Goal: Information Seeking & Learning: Check status

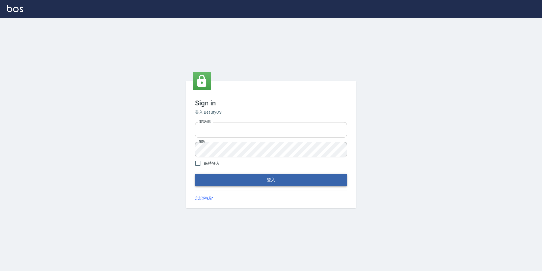
type input "0422269797"
click at [270, 176] on button "登入" at bounding box center [271, 180] width 152 height 12
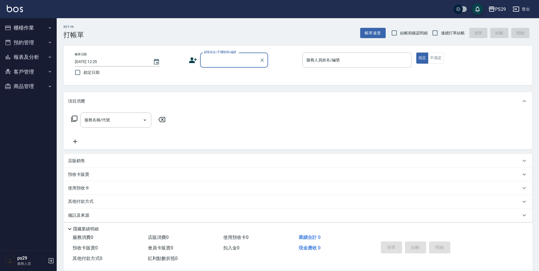
click at [35, 28] on button "櫃檯作業" at bounding box center [28, 27] width 52 height 15
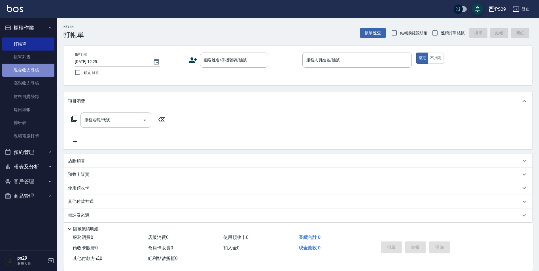
click at [28, 69] on link "現金收支登錄" at bounding box center [28, 70] width 52 height 13
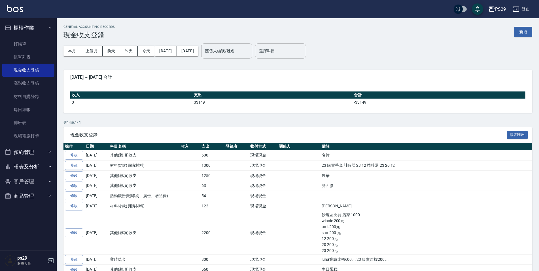
click at [513, 28] on div "GENERAL ACCOUNTING RECORDS 現金收支登錄 新增" at bounding box center [298, 32] width 469 height 14
click at [526, 32] on button "新增" at bounding box center [524, 32] width 18 height 10
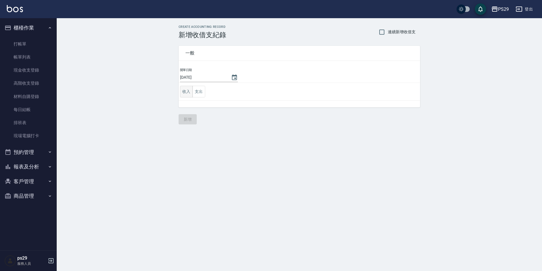
click at [184, 90] on button "收入" at bounding box center [186, 92] width 13 height 12
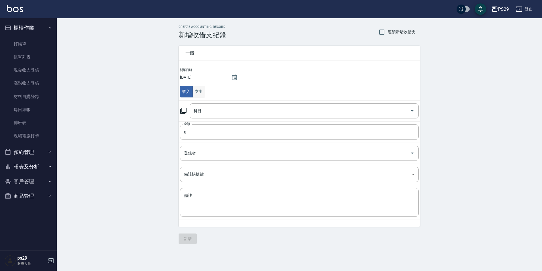
click at [197, 90] on button "支出" at bounding box center [199, 92] width 13 height 12
click at [199, 111] on input "科目" at bounding box center [300, 111] width 216 height 10
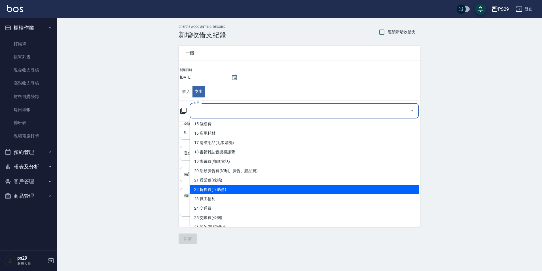
scroll to position [170, 0]
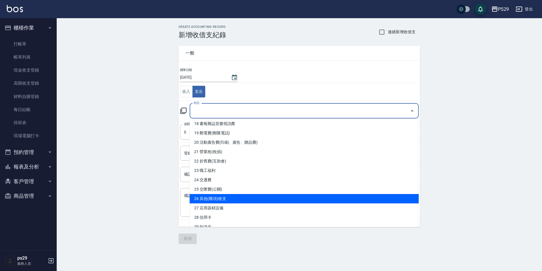
click at [225, 197] on li "26 其他(雜項)收支" at bounding box center [304, 198] width 229 height 9
type input "26 其他(雜項)收支"
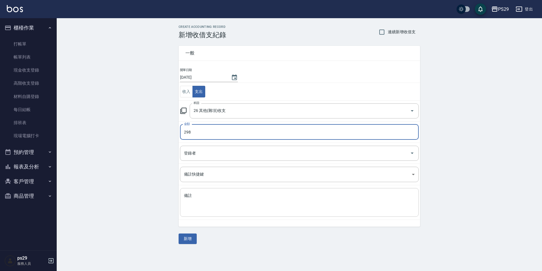
type input "298"
click at [294, 204] on textarea "備註" at bounding box center [299, 202] width 231 height 19
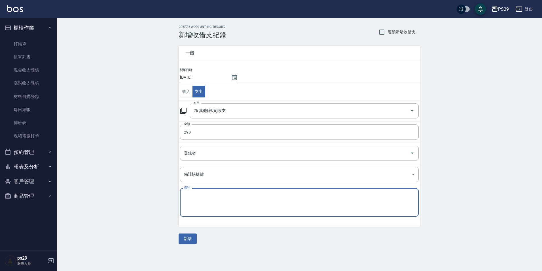
type textarea "X"
type textarea "ㄌ"
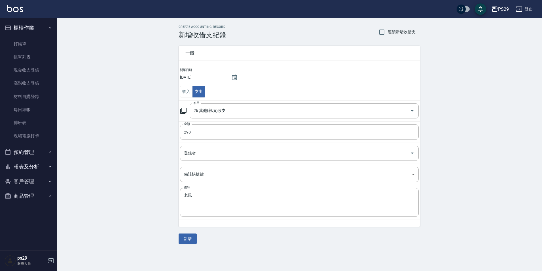
click at [496, 153] on div "CREATE ACCOUNTING RECORD 新增收借支紀錄 連續新增收借支 一般 開單日期 2025/09/11 收入 支出 科目 26 其他(雜項)收…" at bounding box center [300, 134] width 486 height 232
click at [242, 205] on textarea "老鼠" at bounding box center [299, 202] width 231 height 19
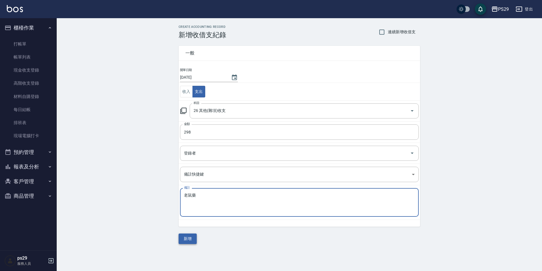
type textarea "老鼠藥"
click at [188, 238] on button "新增" at bounding box center [188, 238] width 18 height 10
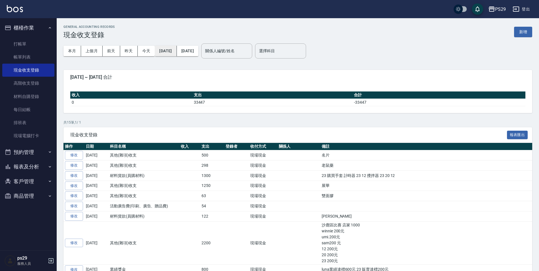
click at [176, 51] on button "[DATE]" at bounding box center [166, 51] width 22 height 10
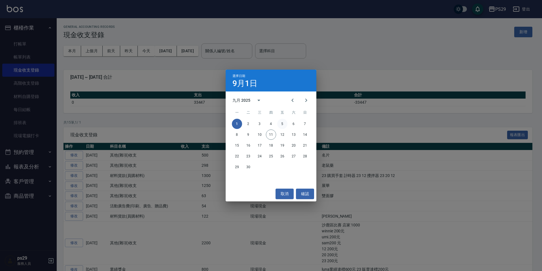
click at [285, 124] on button "5" at bounding box center [282, 124] width 10 height 10
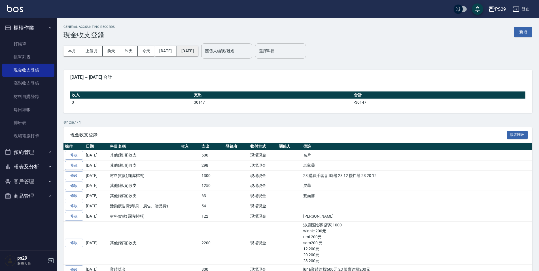
click at [199, 55] on button "[DATE]" at bounding box center [188, 51] width 22 height 10
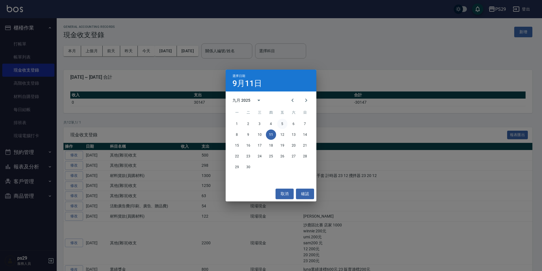
click at [283, 123] on button "5" at bounding box center [282, 124] width 10 height 10
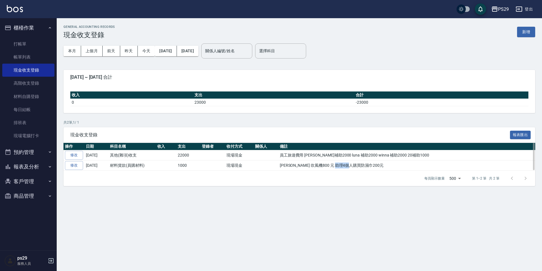
drag, startPoint x: 349, startPoint y: 166, endPoint x: 375, endPoint y: 166, distance: 26.1
click at [375, 166] on td "[PERSON_NAME] 吹風機800 元 助理4個人購買防濕巾200元" at bounding box center [407, 165] width 257 height 10
click at [302, 170] on div "每頁顯示數量 500 500 第 1–2 筆 共 2 筆" at bounding box center [300, 177] width 472 height 15
click at [174, 53] on button "[DATE]" at bounding box center [166, 51] width 22 height 10
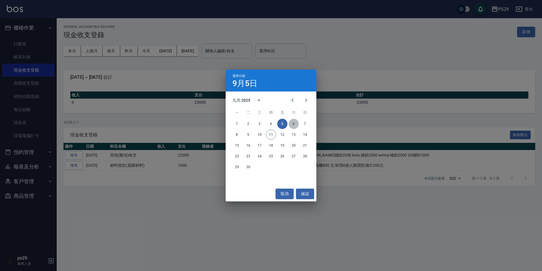
click at [293, 124] on button "6" at bounding box center [294, 124] width 10 height 10
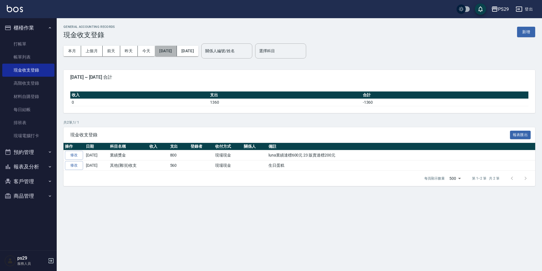
click at [177, 53] on button "[DATE]" at bounding box center [166, 51] width 22 height 10
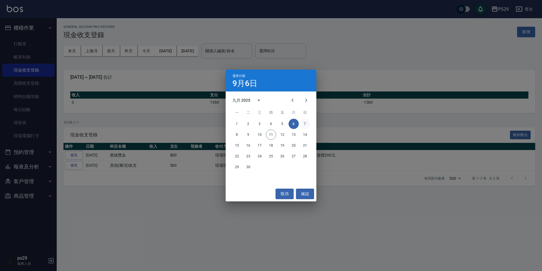
click at [308, 126] on button "7" at bounding box center [305, 124] width 10 height 10
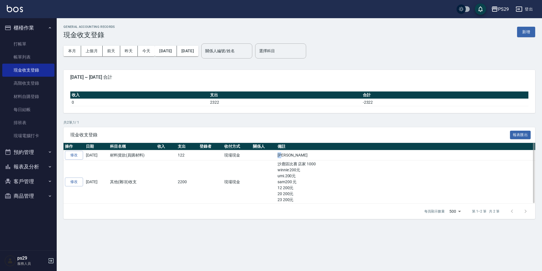
drag, startPoint x: 276, startPoint y: 155, endPoint x: 286, endPoint y: 153, distance: 10.4
click at [286, 153] on td "[PERSON_NAME]" at bounding box center [405, 155] width 259 height 10
click at [176, 52] on button "[DATE]" at bounding box center [166, 51] width 22 height 10
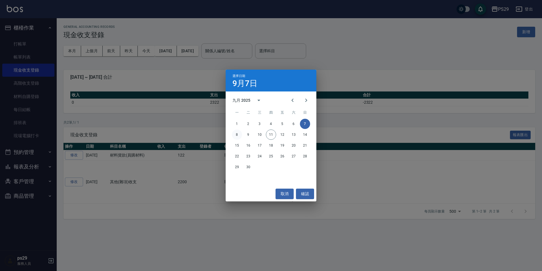
click at [240, 133] on button "8" at bounding box center [237, 134] width 10 height 10
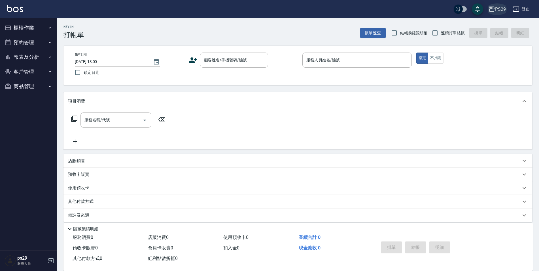
click at [505, 6] on div "PS29" at bounding box center [501, 9] width 11 height 7
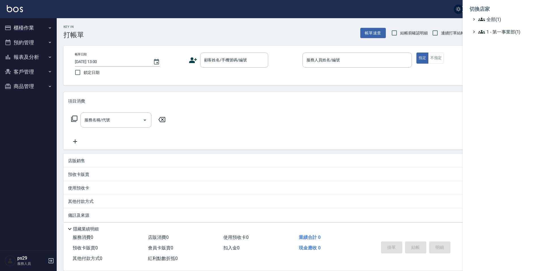
click at [429, 133] on div at bounding box center [271, 135] width 542 height 271
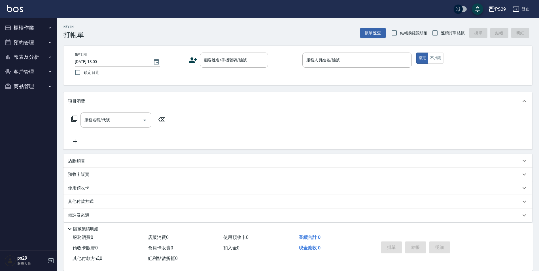
click at [528, 8] on button "登出" at bounding box center [522, 9] width 22 height 10
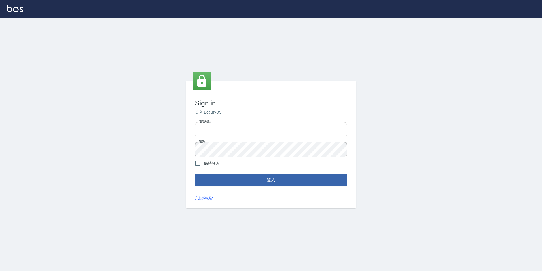
type input "0422269797"
click at [225, 130] on input "0422269797" at bounding box center [271, 129] width 152 height 15
drag, startPoint x: 223, startPoint y: 133, endPoint x: 95, endPoint y: 134, distance: 128.5
click at [95, 134] on div "Sign in 登入 BeautyOS 電話號碼 [PHONE_NUMBER] 電話號碼 密碼 密碼 保持登入 登入 忘記密碼?" at bounding box center [271, 144] width 542 height 252
type input "0977061868"
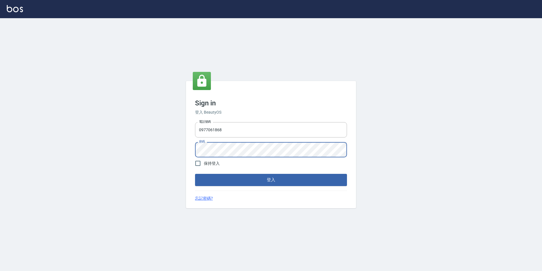
click at [195, 174] on button "登入" at bounding box center [271, 180] width 152 height 12
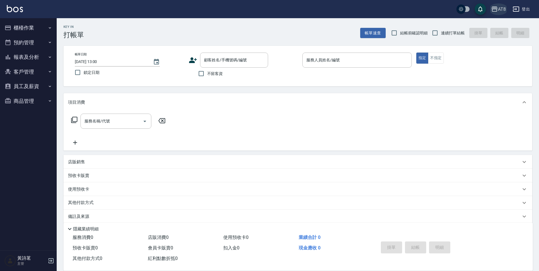
click at [500, 8] on div "AT8" at bounding box center [502, 9] width 8 height 7
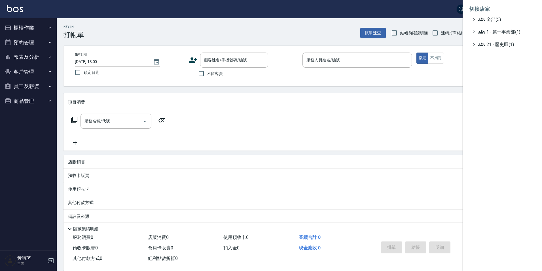
click at [497, 14] on li "切換店家" at bounding box center [503, 9] width 66 height 14
click at [499, 19] on span "全部(5)" at bounding box center [506, 19] width 55 height 7
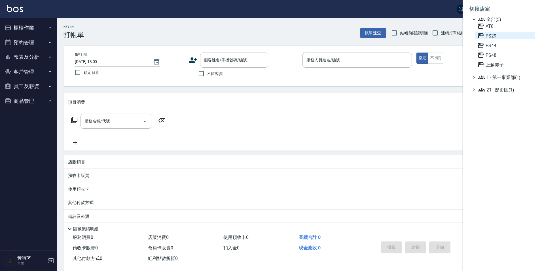
click at [490, 33] on span "PS29" at bounding box center [506, 35] width 56 height 7
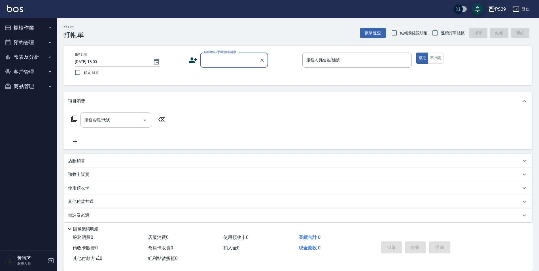
click at [31, 57] on button "報表及分析" at bounding box center [28, 57] width 52 height 15
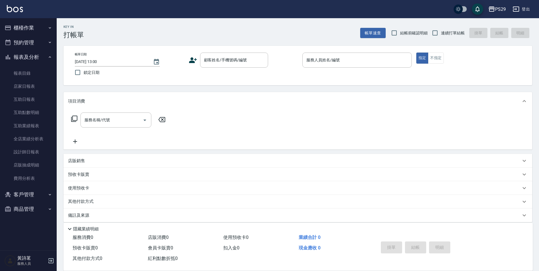
click at [26, 23] on button "櫃檯作業" at bounding box center [28, 27] width 52 height 15
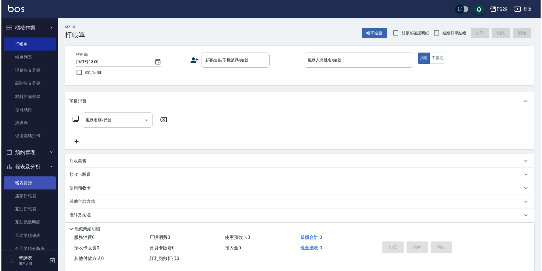
scroll to position [83, 0]
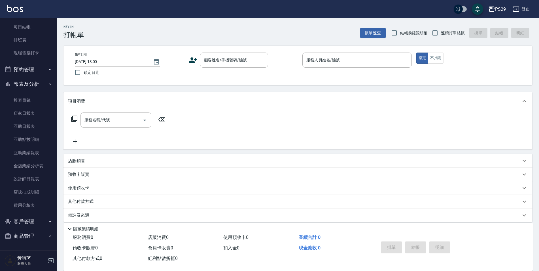
click at [524, 6] on button "登出" at bounding box center [522, 9] width 22 height 10
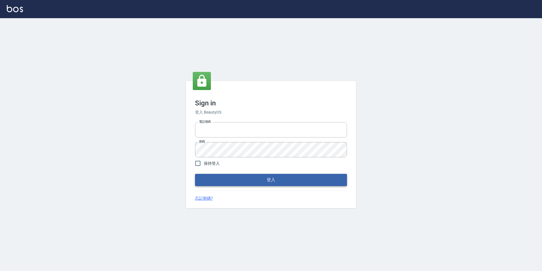
type input "0422269797"
click at [228, 180] on button "登入" at bounding box center [271, 180] width 152 height 12
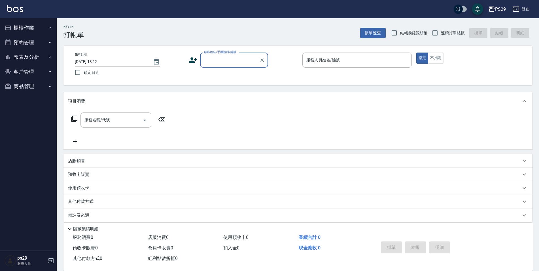
click at [31, 29] on button "櫃檯作業" at bounding box center [28, 27] width 52 height 15
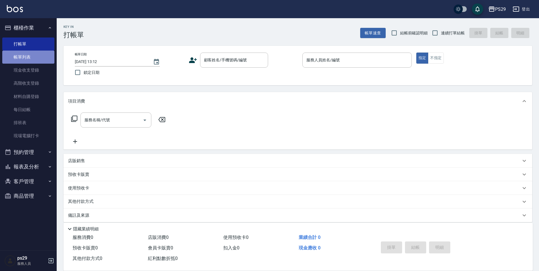
click at [28, 61] on link "帳單列表" at bounding box center [28, 56] width 52 height 13
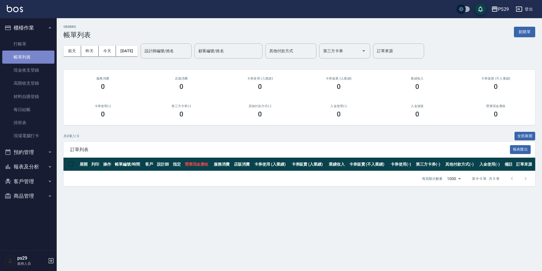
click at [29, 53] on link "帳單列表" at bounding box center [28, 56] width 52 height 13
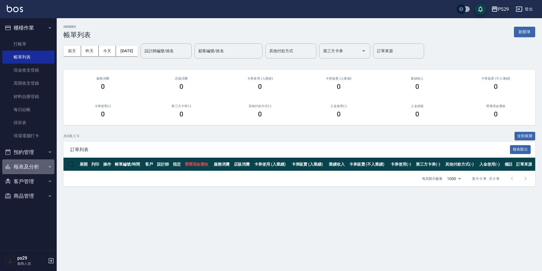
click at [34, 171] on button "報表及分析" at bounding box center [28, 166] width 52 height 15
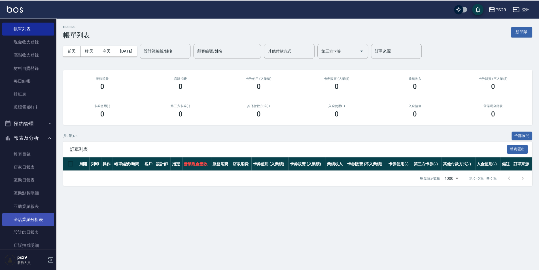
scroll to position [83, 0]
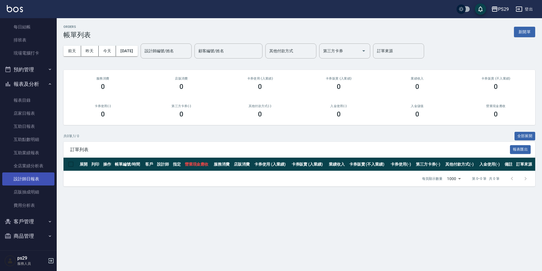
click at [28, 179] on link "設計師日報表" at bounding box center [28, 178] width 52 height 13
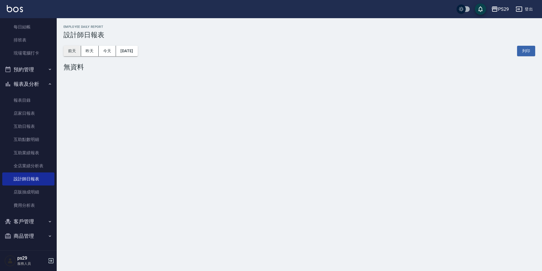
click at [75, 54] on button "前天" at bounding box center [73, 51] width 18 height 10
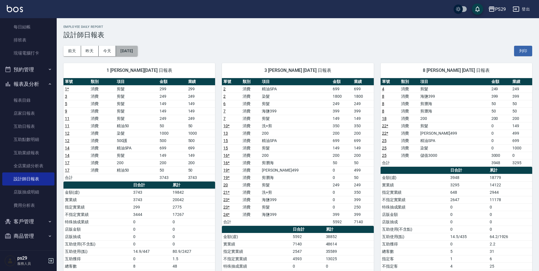
click at [138, 50] on button "[DATE]" at bounding box center [127, 51] width 22 height 10
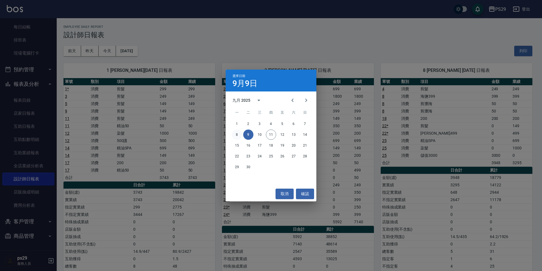
click at [238, 133] on button "8" at bounding box center [237, 134] width 10 height 10
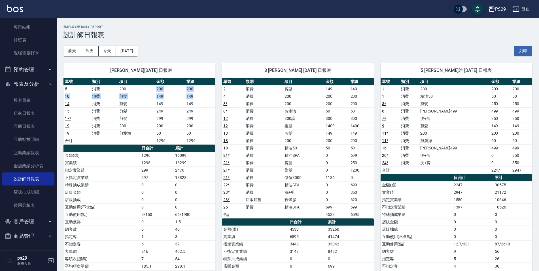
drag, startPoint x: 145, startPoint y: 89, endPoint x: 198, endPoint y: 95, distance: 52.8
click at [198, 95] on tbody "5 消費 200 200 200 10 消費 剪髮 149 149 14 消費 剪髮 149 149 15 消費 剪髮 249 249 17 * 消費 剪髮 …" at bounding box center [140, 114] width 152 height 59
click at [280, 111] on td "消費" at bounding box center [264, 110] width 39 height 7
drag, startPoint x: 180, startPoint y: 90, endPoint x: 205, endPoint y: 89, distance: 25.3
click at [205, 89] on tr "5 消費 200 200 200" at bounding box center [140, 88] width 152 height 7
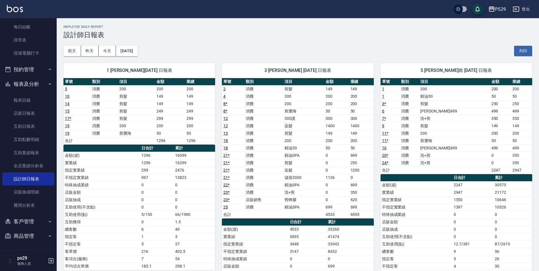
click at [201, 154] on td "16099" at bounding box center [194, 154] width 41 height 7
click at [138, 54] on button "[DATE]" at bounding box center [127, 51] width 22 height 10
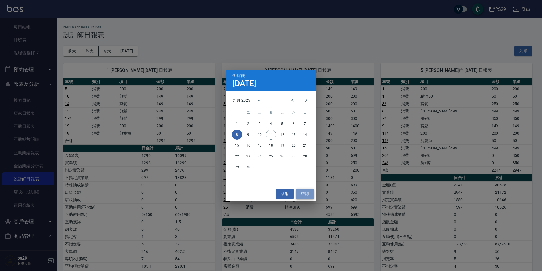
click at [309, 195] on button "確認" at bounding box center [305, 193] width 18 height 10
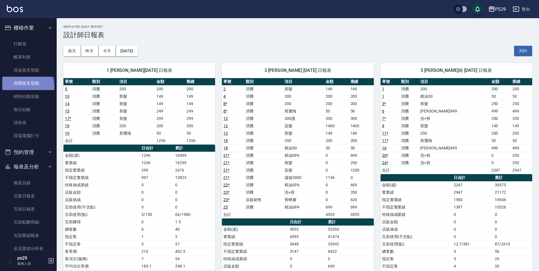
click at [25, 89] on link "高階收支登錄" at bounding box center [28, 83] width 52 height 13
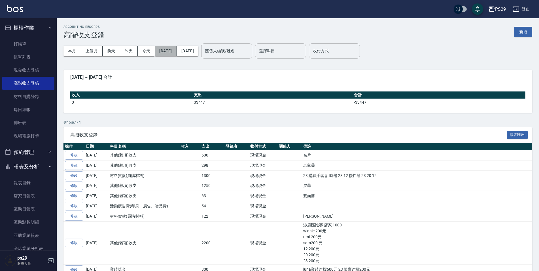
click at [176, 54] on button "[DATE]" at bounding box center [166, 51] width 22 height 10
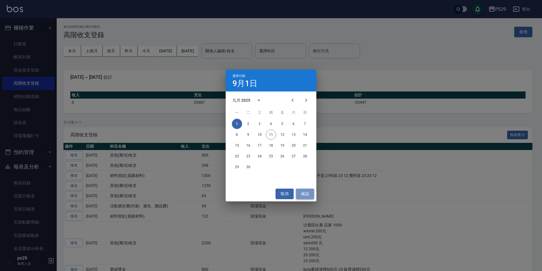
click at [307, 194] on button "確認" at bounding box center [305, 193] width 18 height 10
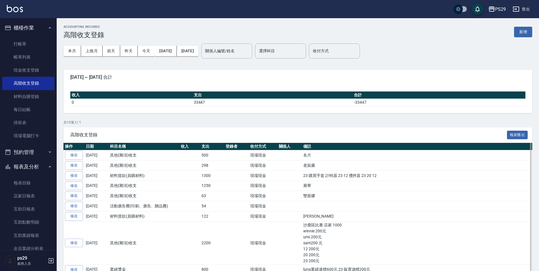
scroll to position [87, 0]
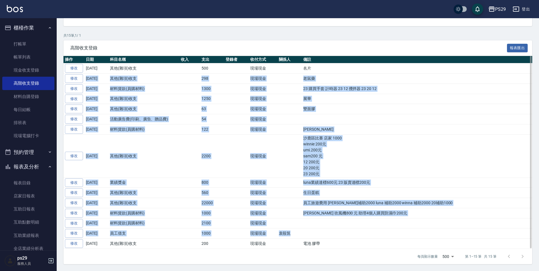
drag, startPoint x: 315, startPoint y: 71, endPoint x: 340, endPoint y: 237, distance: 168.2
click at [340, 237] on tbody "修改 [DATE] 其他(雜項)收支 500 現場現金 名片 修改 [DATE] 其他(雜項)收支 298 現場現金 老鼠藥 修改 [DATE] 材料貨款(員…" at bounding box center [298, 155] width 469 height 185
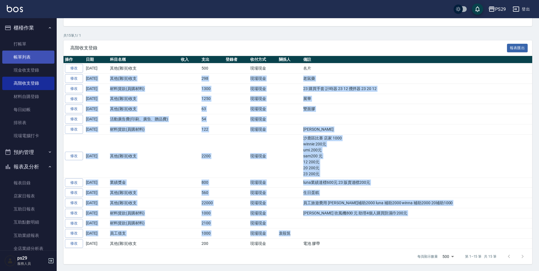
click at [34, 54] on link "帳單列表" at bounding box center [28, 56] width 52 height 13
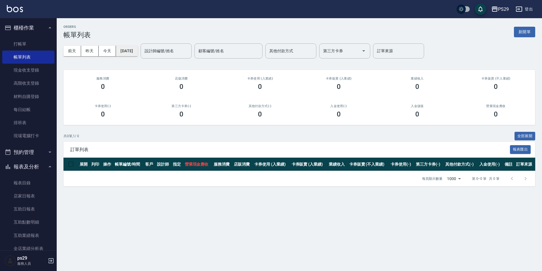
click at [138, 54] on button "[DATE]" at bounding box center [127, 51] width 22 height 10
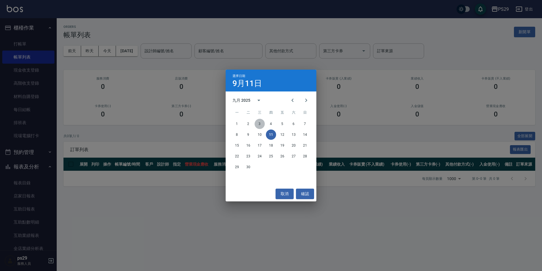
click at [258, 120] on button "3" at bounding box center [260, 124] width 10 height 10
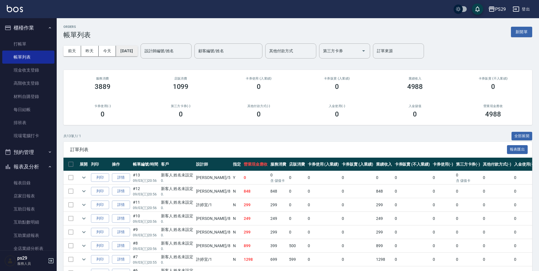
click at [138, 52] on button "[DATE]" at bounding box center [127, 51] width 22 height 10
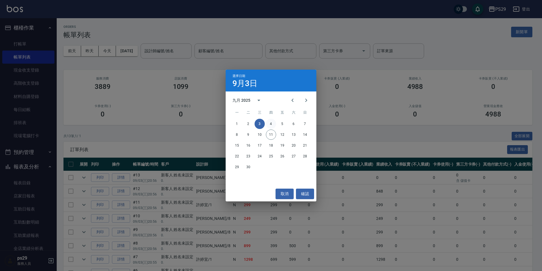
click at [271, 125] on button "4" at bounding box center [271, 124] width 10 height 10
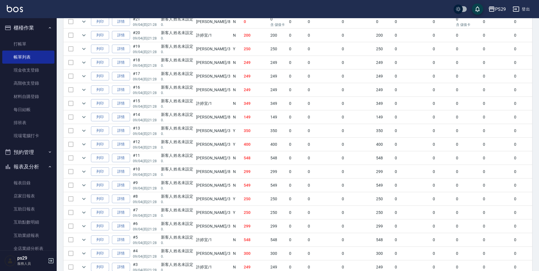
scroll to position [127, 0]
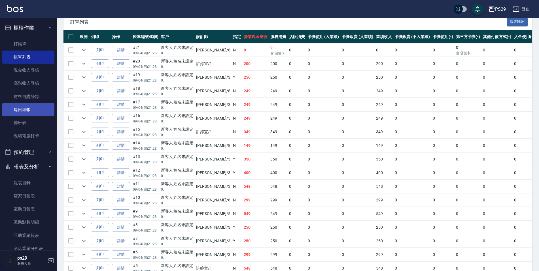
click at [42, 111] on link "每日結帳" at bounding box center [28, 109] width 52 height 13
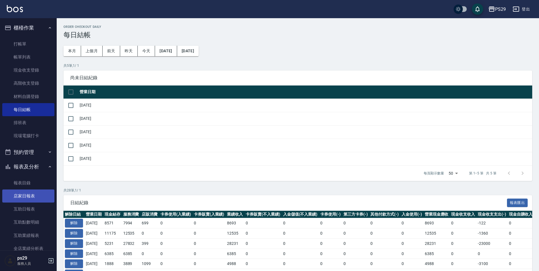
click at [30, 197] on link "店家日報表" at bounding box center [28, 195] width 52 height 13
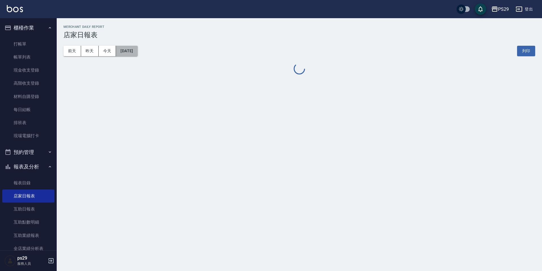
click at [137, 49] on button "[DATE]" at bounding box center [127, 51] width 22 height 10
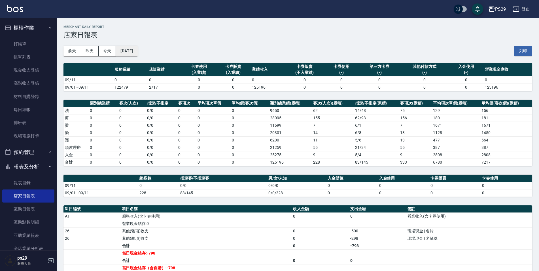
click at [138, 53] on button "[DATE]" at bounding box center [127, 51] width 22 height 10
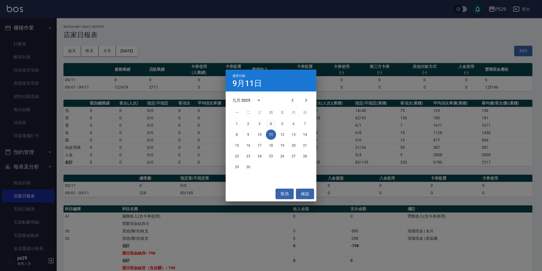
click at [271, 124] on button "4" at bounding box center [271, 124] width 10 height 10
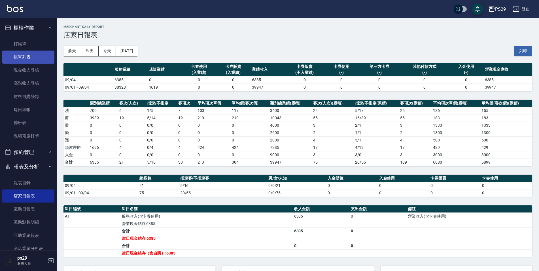
click at [21, 55] on link "帳單列表" at bounding box center [28, 56] width 52 height 13
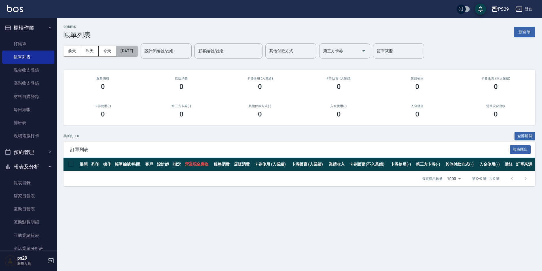
click at [138, 50] on button "[DATE]" at bounding box center [127, 51] width 22 height 10
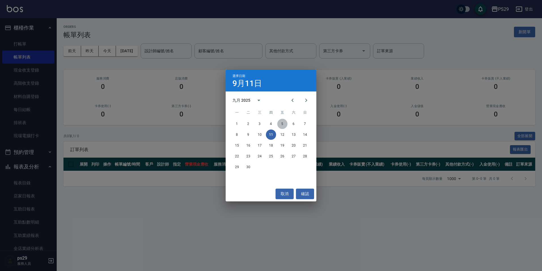
click at [282, 120] on button "5" at bounding box center [282, 124] width 10 height 10
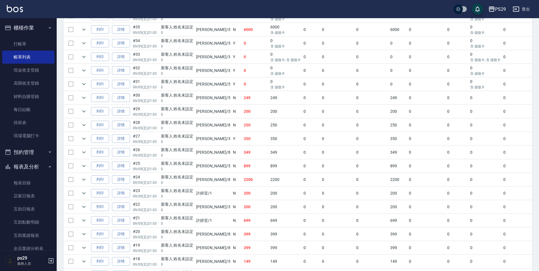
scroll to position [203, 0]
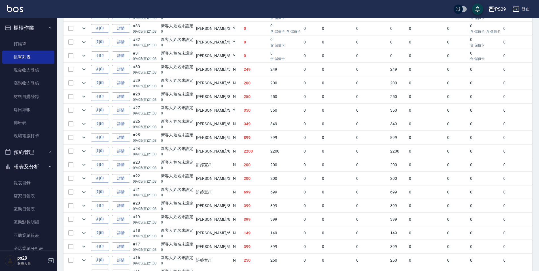
click at [245, 71] on td "249" at bounding box center [256, 69] width 27 height 13
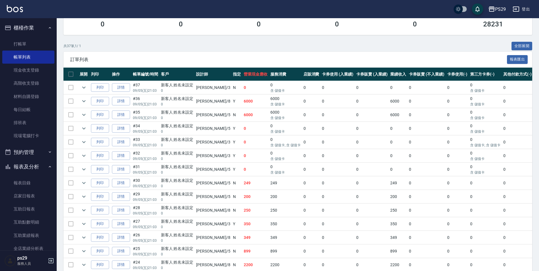
scroll to position [0, 0]
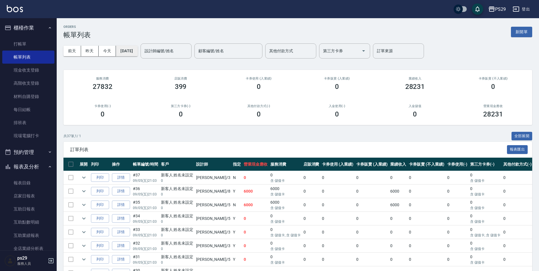
click at [138, 56] on button "[DATE]" at bounding box center [127, 51] width 22 height 10
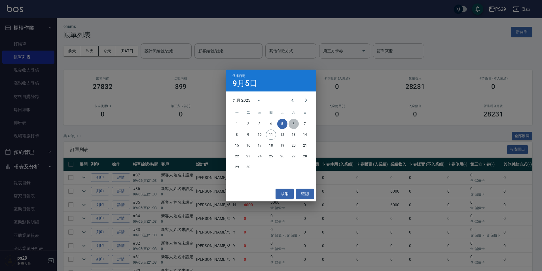
click at [297, 124] on button "6" at bounding box center [294, 124] width 10 height 10
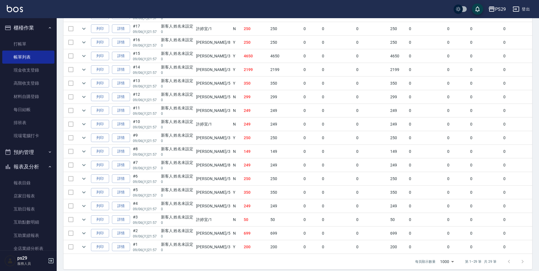
scroll to position [321, 0]
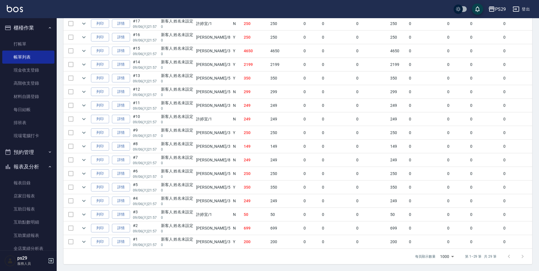
click at [183, 106] on p "0" at bounding box center [177, 108] width 33 height 5
click at [249, 39] on td "250" at bounding box center [256, 37] width 27 height 13
click at [249, 37] on td "250" at bounding box center [256, 37] width 27 height 13
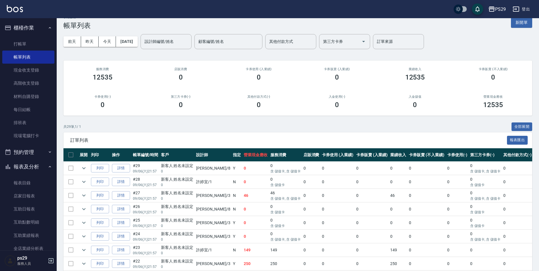
scroll to position [0, 0]
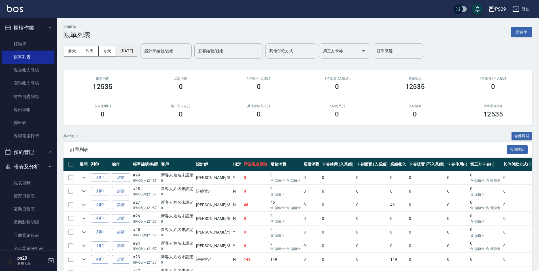
click at [138, 49] on button "[DATE]" at bounding box center [127, 51] width 22 height 10
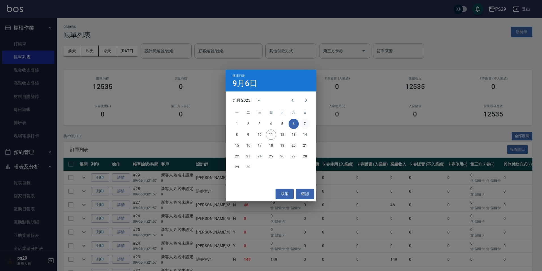
click at [306, 123] on button "7" at bounding box center [305, 124] width 10 height 10
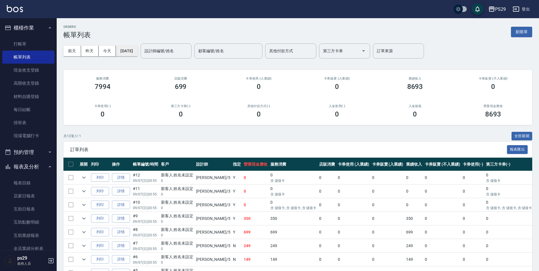
click at [138, 51] on button "[DATE]" at bounding box center [127, 51] width 22 height 10
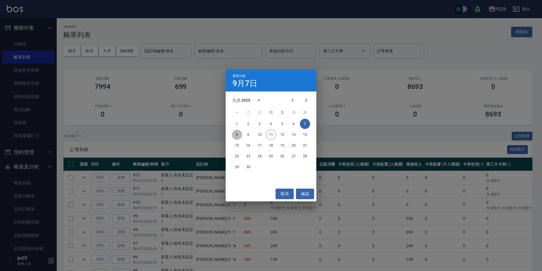
click at [240, 136] on button "8" at bounding box center [237, 134] width 10 height 10
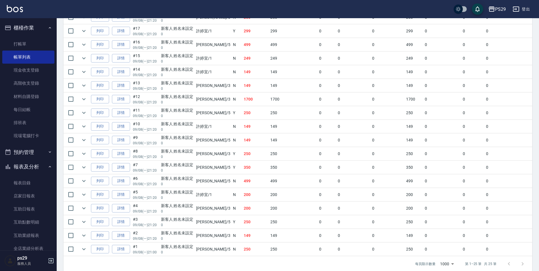
scroll to position [267, 0]
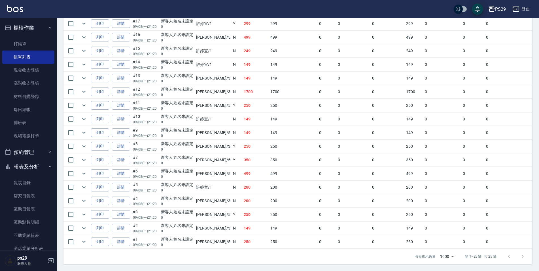
click at [269, 60] on td "149" at bounding box center [293, 64] width 49 height 13
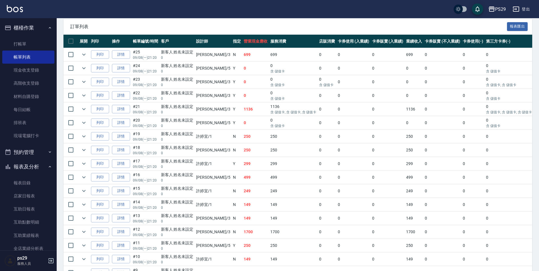
scroll to position [133, 0]
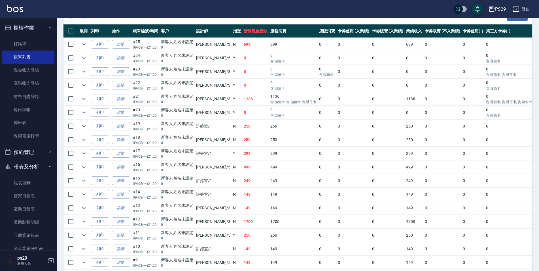
click at [133, 174] on td "#15 09/08 (一) 21:20" at bounding box center [146, 180] width 28 height 13
click at [84, 78] on td at bounding box center [83, 71] width 11 height 13
click at [84, 70] on icon "expand row" at bounding box center [84, 71] width 7 height 7
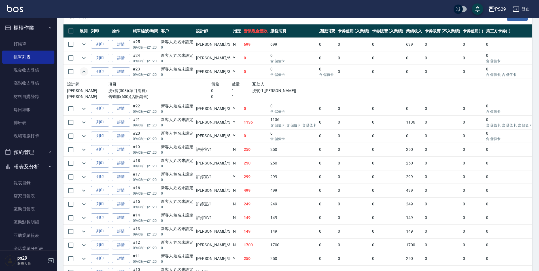
click at [84, 70] on icon "expand row" at bounding box center [84, 71] width 7 height 7
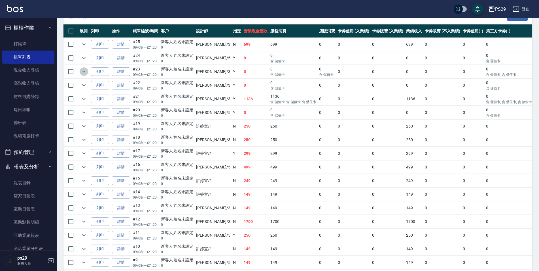
click at [84, 68] on button "expand row" at bounding box center [84, 71] width 9 height 9
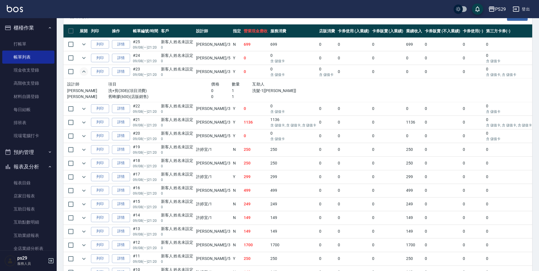
click at [82, 70] on icon "expand row" at bounding box center [84, 71] width 7 height 7
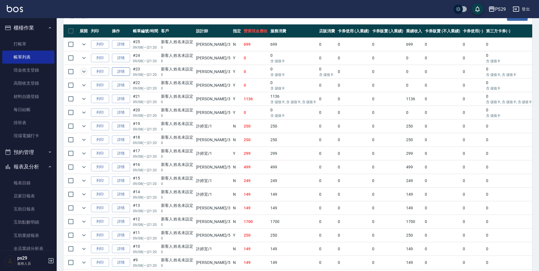
click at [125, 70] on link "詳情" at bounding box center [121, 71] width 18 height 9
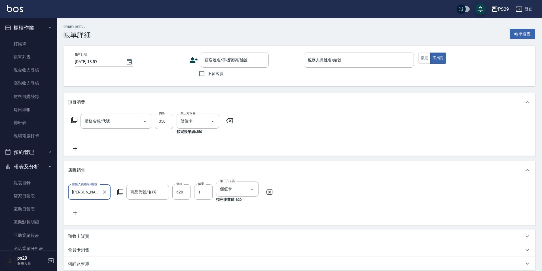
type input "[DATE] 21:20"
type input "[PERSON_NAME]-3"
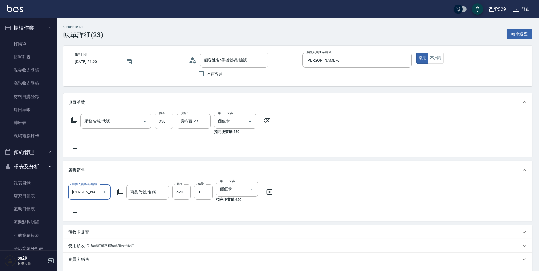
type input "洗+剪(308)"
type input "舊蜂膠"
type input "新客人 姓名未設定/0/null"
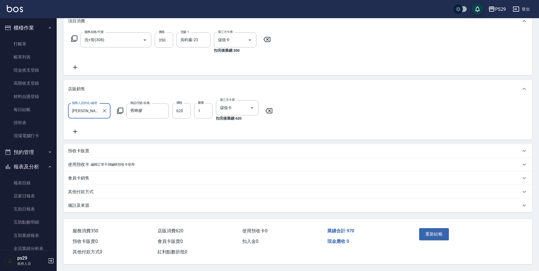
scroll to position [60, 0]
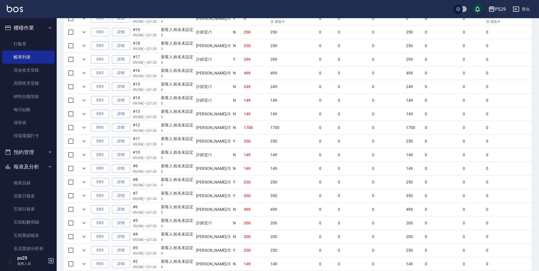
scroll to position [199, 0]
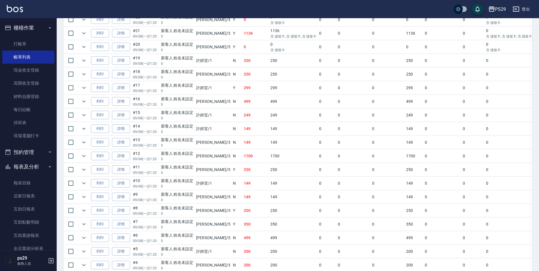
click at [83, 106] on td at bounding box center [83, 101] width 11 height 13
click at [83, 104] on icon "expand row" at bounding box center [84, 101] width 7 height 7
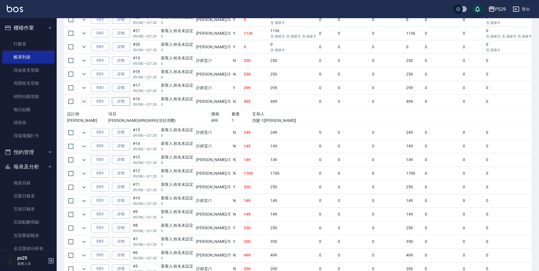
click at [125, 99] on link "詳情" at bounding box center [121, 101] width 18 height 9
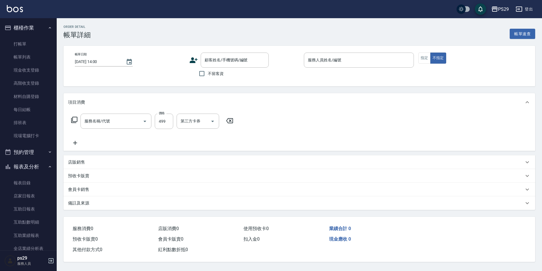
type input "[DATE] 21:20"
type input "[PERSON_NAME]維-5"
type input "[PERSON_NAME]499(0499)"
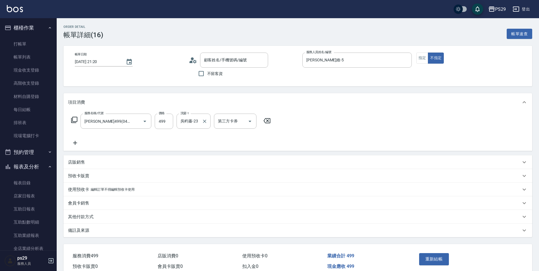
type input "新客人 姓名未設定/0/null"
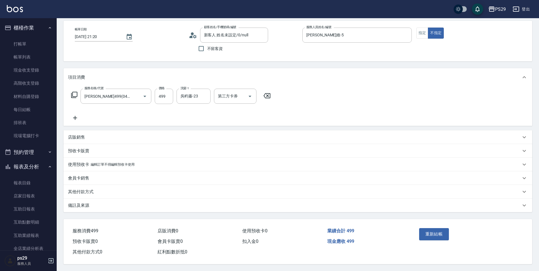
click at [129, 137] on div "店販銷售" at bounding box center [294, 137] width 453 height 6
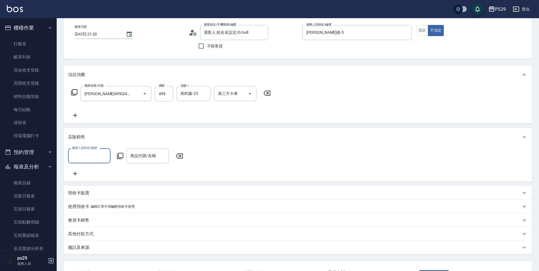
scroll to position [0, 0]
click at [129, 137] on div "店販銷售" at bounding box center [294, 137] width 453 height 6
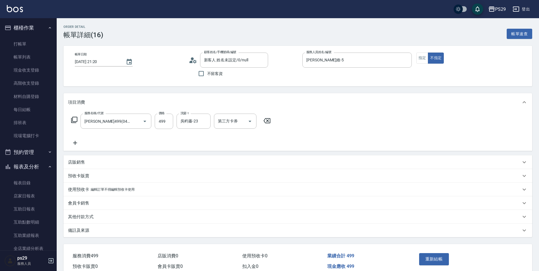
click at [0, 14] on div "PS29 登出" at bounding box center [269, 9] width 539 height 18
click at [7, 12] on div "PS29 登出" at bounding box center [269, 9] width 539 height 18
click at [8, 9] on img at bounding box center [15, 8] width 16 height 7
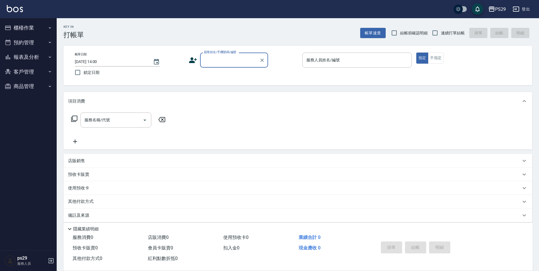
click at [14, 24] on button "櫃檯作業" at bounding box center [28, 27] width 52 height 15
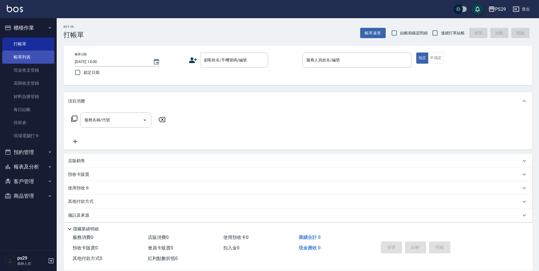
click at [9, 60] on link "帳單列表" at bounding box center [28, 56] width 52 height 13
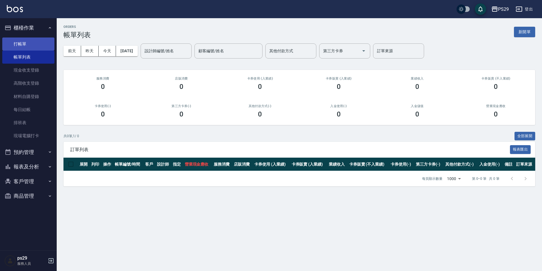
click at [28, 40] on link "打帳單" at bounding box center [28, 43] width 52 height 13
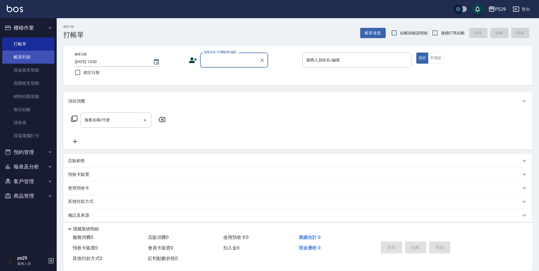
click at [11, 58] on link "帳單列表" at bounding box center [28, 56] width 52 height 13
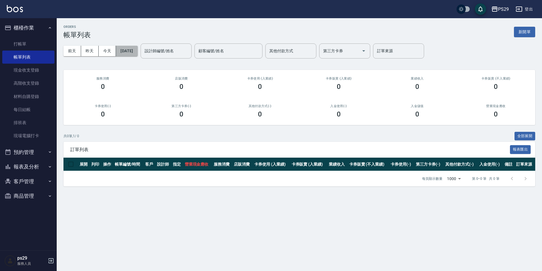
click at [138, 50] on button "[DATE]" at bounding box center [127, 51] width 22 height 10
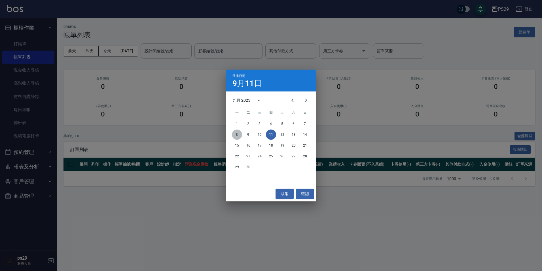
click at [238, 135] on button "8" at bounding box center [237, 134] width 10 height 10
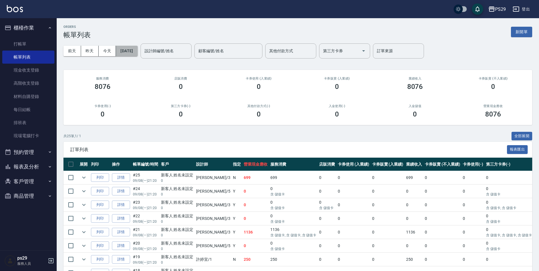
click at [138, 53] on button "[DATE]" at bounding box center [127, 51] width 22 height 10
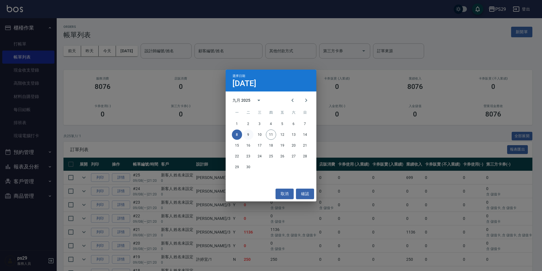
click at [248, 134] on button "9" at bounding box center [248, 134] width 10 height 10
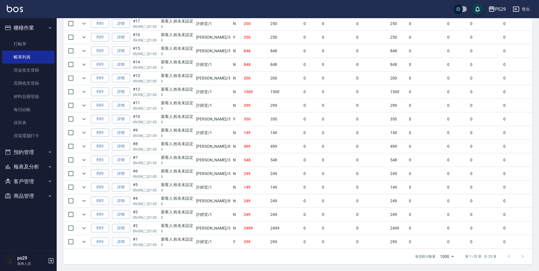
scroll to position [182, 0]
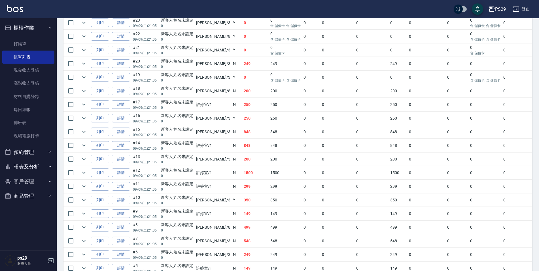
click at [243, 102] on td "250" at bounding box center [256, 104] width 27 height 13
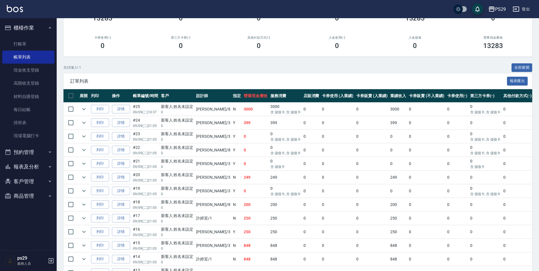
scroll to position [0, 0]
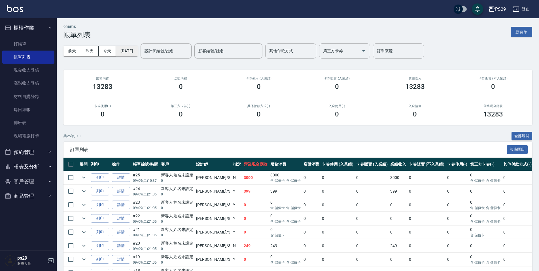
click at [138, 49] on button "[DATE]" at bounding box center [127, 51] width 22 height 10
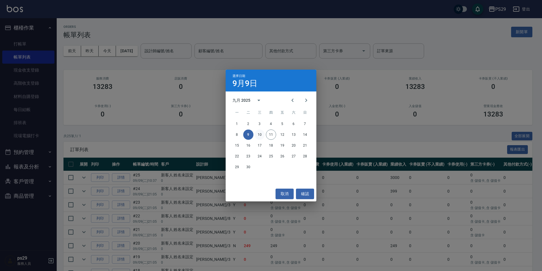
click at [258, 136] on button "10" at bounding box center [260, 134] width 10 height 10
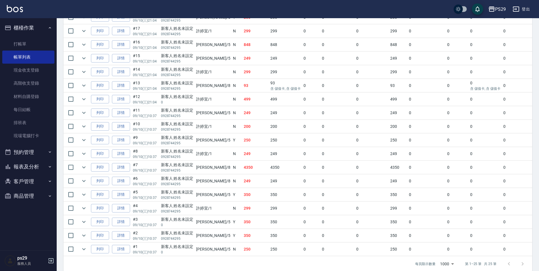
scroll to position [267, 0]
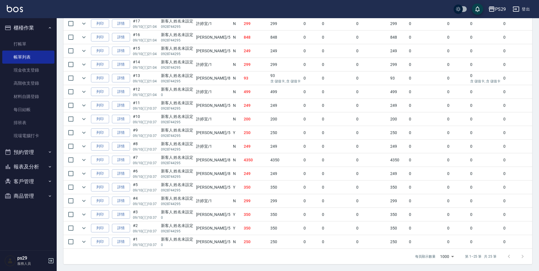
click at [158, 58] on td "#14 09/10 (三) 21:04" at bounding box center [146, 64] width 28 height 13
click at [191, 86] on div "新客人 姓名未設定" at bounding box center [177, 89] width 33 height 6
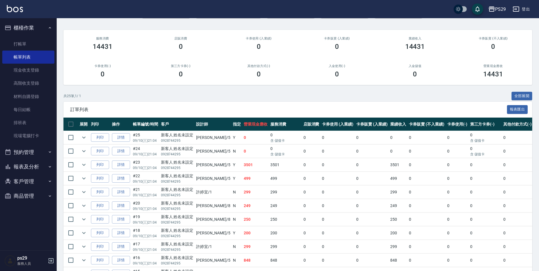
scroll to position [68, 0]
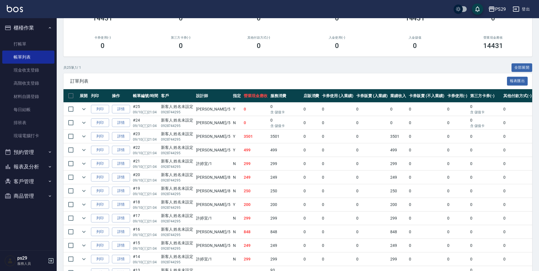
click at [177, 152] on p "0928744295" at bounding box center [177, 152] width 33 height 5
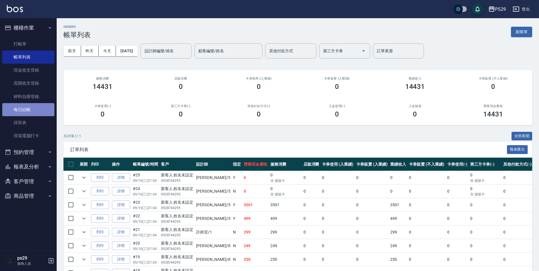
click at [26, 112] on link "每日結帳" at bounding box center [28, 109] width 52 height 13
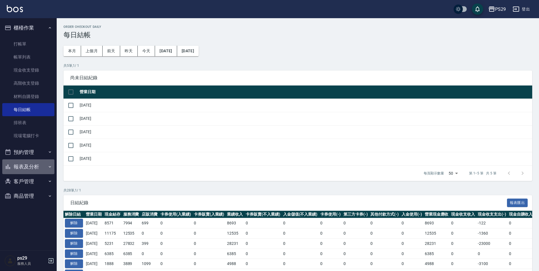
click at [25, 168] on button "報表及分析" at bounding box center [28, 166] width 52 height 15
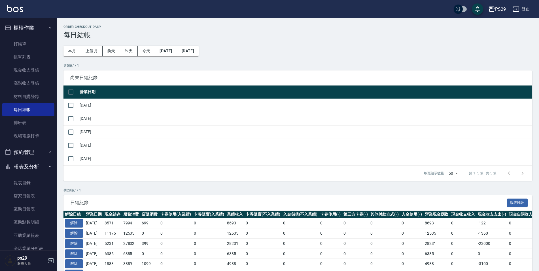
scroll to position [83, 0]
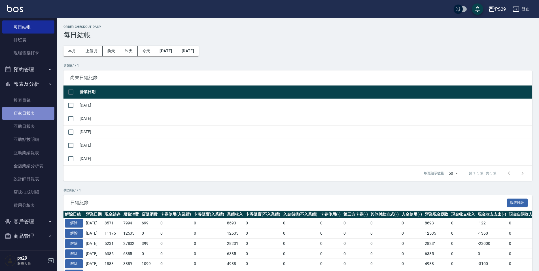
click at [40, 115] on link "店家日報表" at bounding box center [28, 113] width 52 height 13
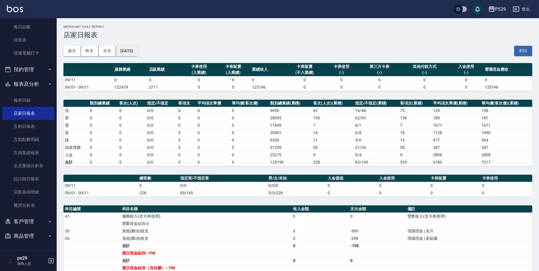
click at [138, 51] on button "[DATE]" at bounding box center [127, 51] width 22 height 10
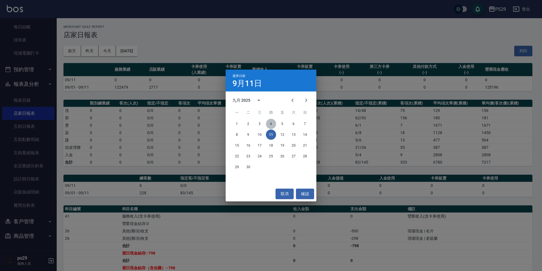
click at [267, 125] on button "4" at bounding box center [271, 124] width 10 height 10
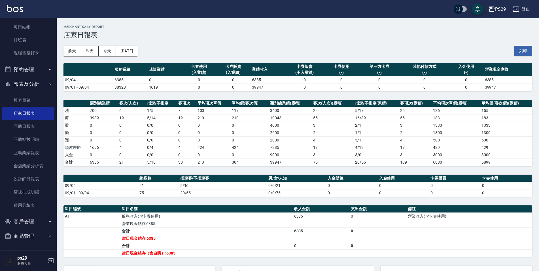
click at [136, 56] on div "[DATE] [DATE] [DATE] [DATE] 列印" at bounding box center [298, 51] width 469 height 24
click at [138, 51] on button "[DATE]" at bounding box center [127, 51] width 22 height 10
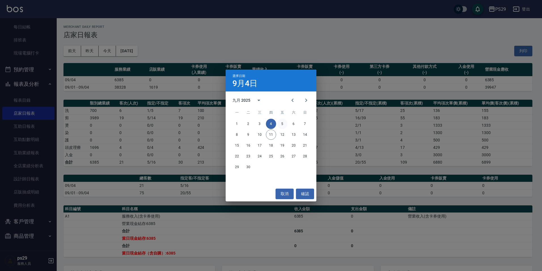
click at [281, 123] on button "5" at bounding box center [282, 124] width 10 height 10
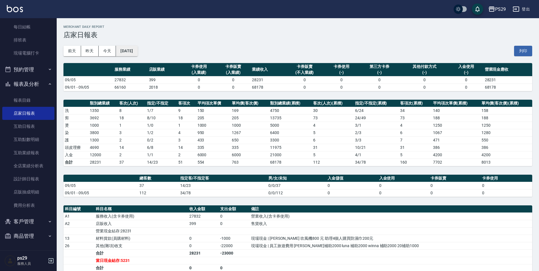
click at [138, 53] on button "[DATE]" at bounding box center [127, 51] width 22 height 10
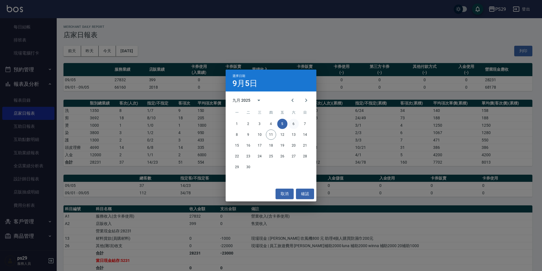
click at [296, 124] on button "6" at bounding box center [294, 124] width 10 height 10
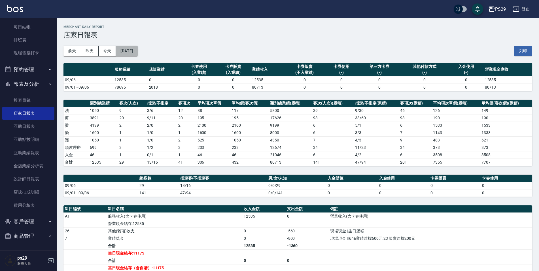
click at [138, 46] on button "[DATE]" at bounding box center [127, 51] width 22 height 10
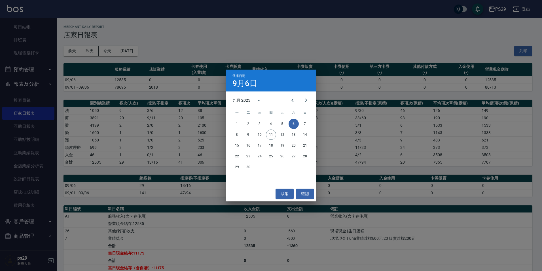
click at [311, 126] on div "1 2 3 4 5 6 7" at bounding box center [271, 124] width 91 height 10
click at [310, 121] on button "7" at bounding box center [305, 124] width 10 height 10
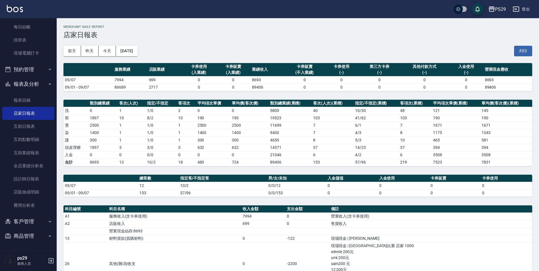
scroll to position [118, 0]
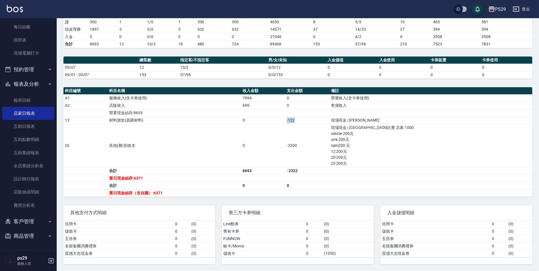
drag, startPoint x: 320, startPoint y: 122, endPoint x: 368, endPoint y: 123, distance: 47.4
click at [330, 123] on td "-122" at bounding box center [308, 119] width 44 height 7
drag, startPoint x: 368, startPoint y: 123, endPoint x: 381, endPoint y: 151, distance: 30.7
click at [381, 151] on td "現場現金 | [GEOGRAPHIC_DATA]比賽 店家 1000 winnie 200元 umi.200元 sam200 元 12 200元 20 200…" at bounding box center [431, 145] width 203 height 43
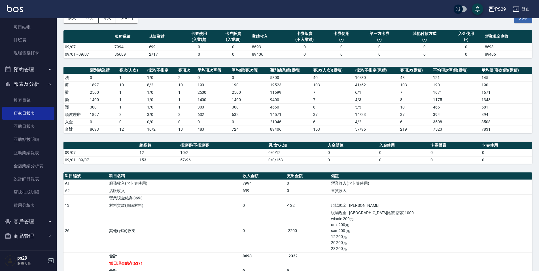
scroll to position [0, 0]
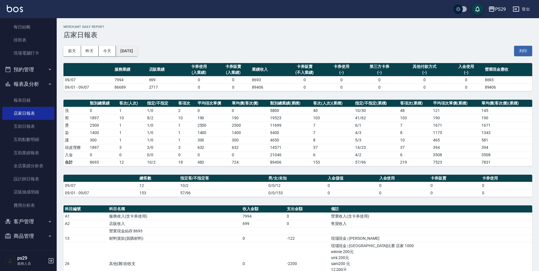
click at [132, 48] on button "[DATE]" at bounding box center [127, 51] width 22 height 10
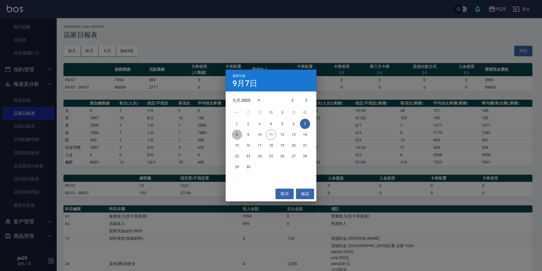
click at [236, 132] on button "8" at bounding box center [237, 134] width 10 height 10
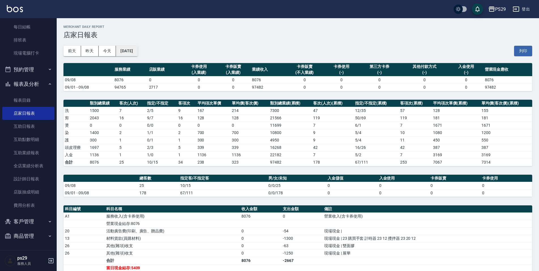
click at [138, 55] on button "[DATE]" at bounding box center [127, 51] width 22 height 10
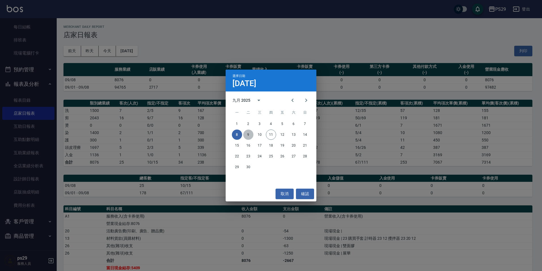
click at [247, 134] on button "9" at bounding box center [248, 134] width 10 height 10
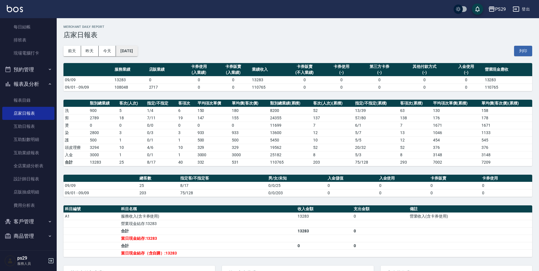
click at [138, 49] on button "[DATE]" at bounding box center [127, 51] width 22 height 10
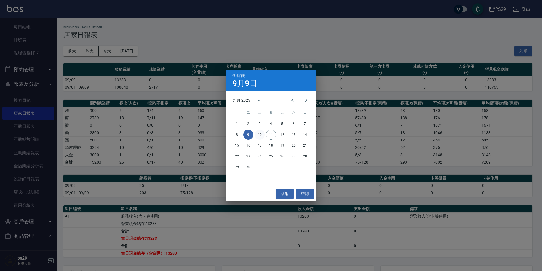
click at [262, 135] on button "10" at bounding box center [260, 134] width 10 height 10
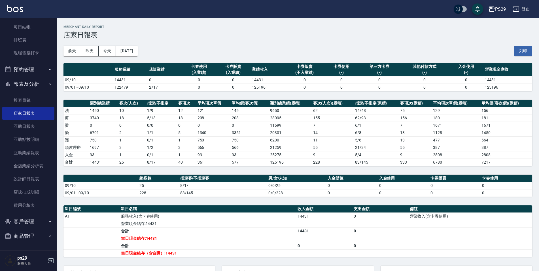
click at [17, 8] on img at bounding box center [15, 8] width 16 height 7
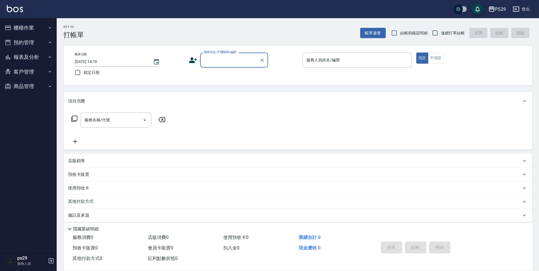
click at [26, 58] on button "報表及分析" at bounding box center [28, 57] width 52 height 15
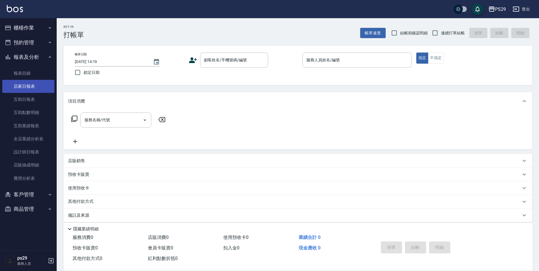
click at [31, 82] on link "店家日報表" at bounding box center [28, 86] width 52 height 13
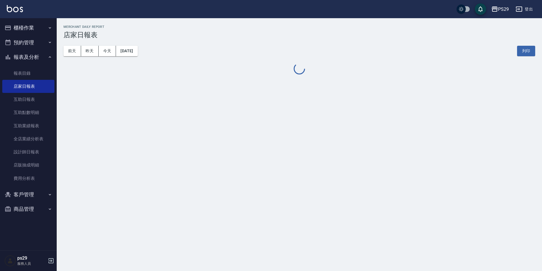
click at [138, 54] on button "[DATE]" at bounding box center [127, 51] width 22 height 10
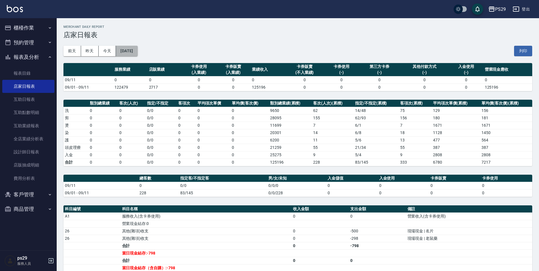
click at [138, 49] on button "[DATE]" at bounding box center [127, 51] width 22 height 10
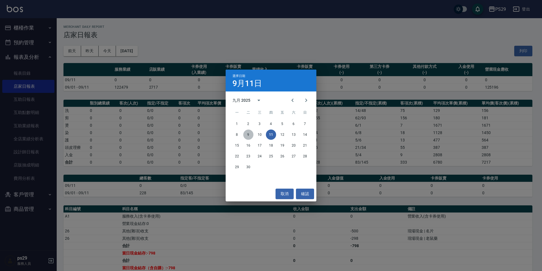
click at [248, 138] on button "9" at bounding box center [248, 134] width 10 height 10
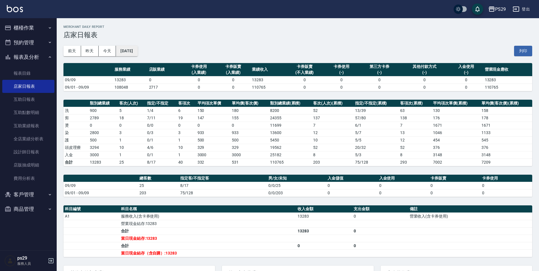
click at [138, 50] on button "[DATE]" at bounding box center [127, 51] width 22 height 10
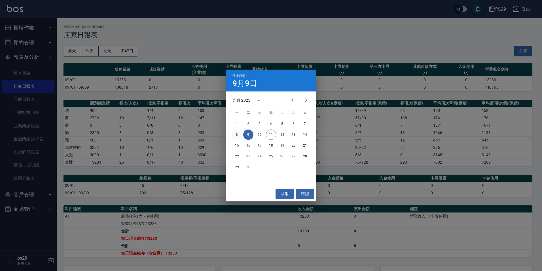
click at [236, 136] on button "8" at bounding box center [237, 134] width 10 height 10
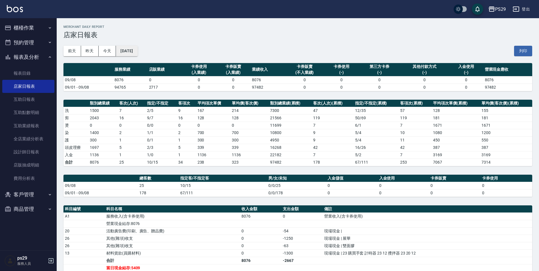
click at [138, 54] on button "[DATE]" at bounding box center [127, 51] width 22 height 10
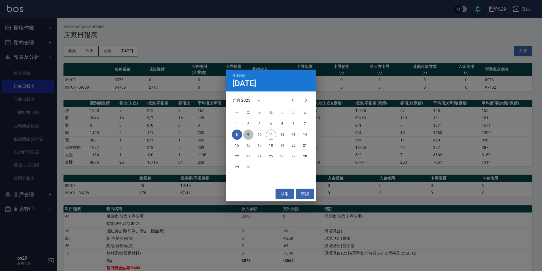
click at [252, 136] on button "9" at bounding box center [248, 134] width 10 height 10
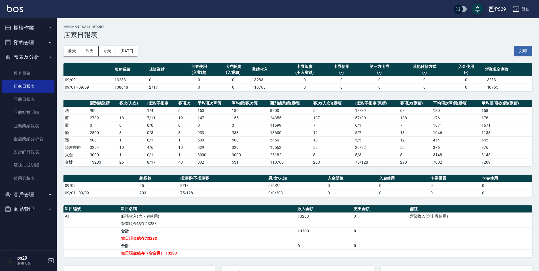
scroll to position [60, 0]
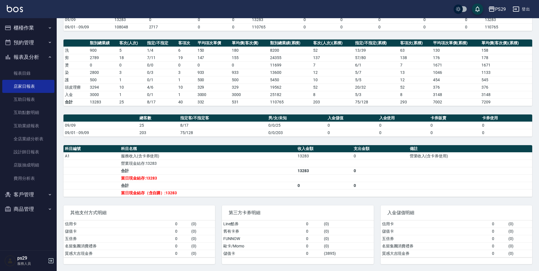
click at [15, 10] on img at bounding box center [15, 8] width 16 height 7
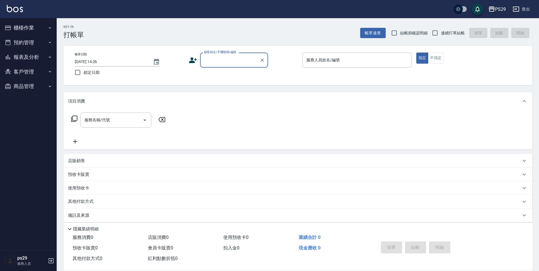
click at [21, 14] on div "PS29 登出" at bounding box center [269, 9] width 539 height 18
click at [21, 10] on img at bounding box center [15, 8] width 16 height 7
click at [19, 11] on img at bounding box center [15, 8] width 16 height 7
click at [39, 56] on button "報表及分析" at bounding box center [28, 57] width 52 height 15
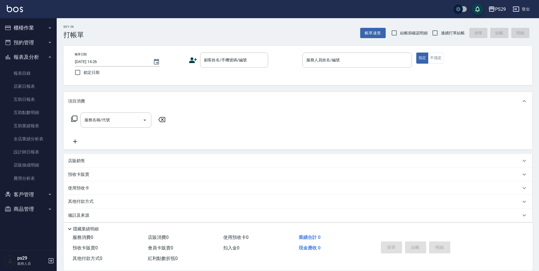
click at [39, 56] on button "報表及分析" at bounding box center [28, 57] width 52 height 15
